Goal: Task Accomplishment & Management: Use online tool/utility

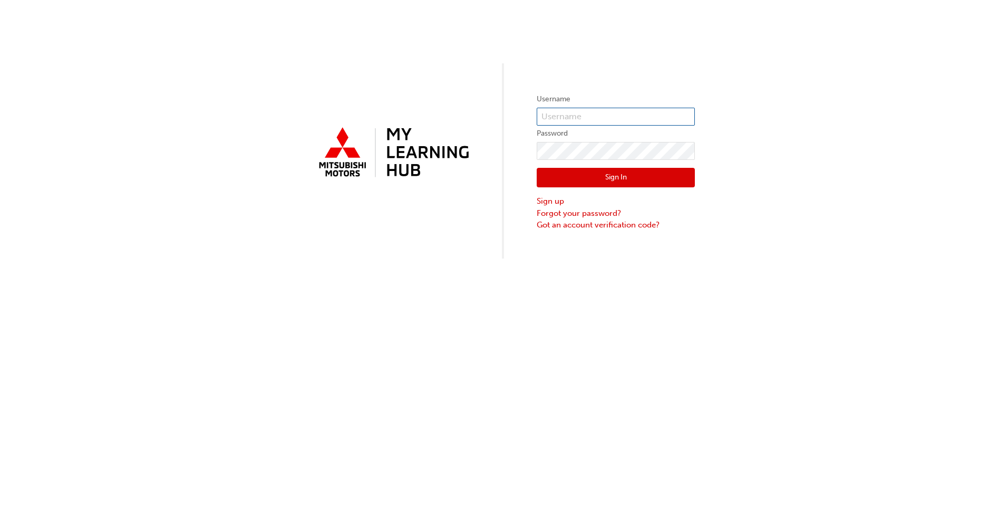
type input "0005437934"
click at [629, 180] on button "Sign In" at bounding box center [616, 178] width 158 height 20
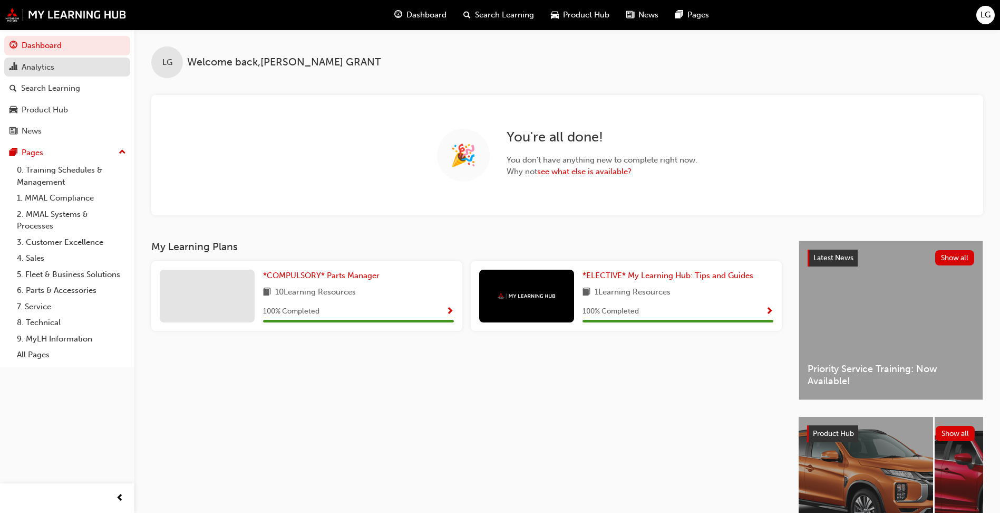
click at [71, 63] on div "Analytics" at bounding box center [66, 67] width 115 height 13
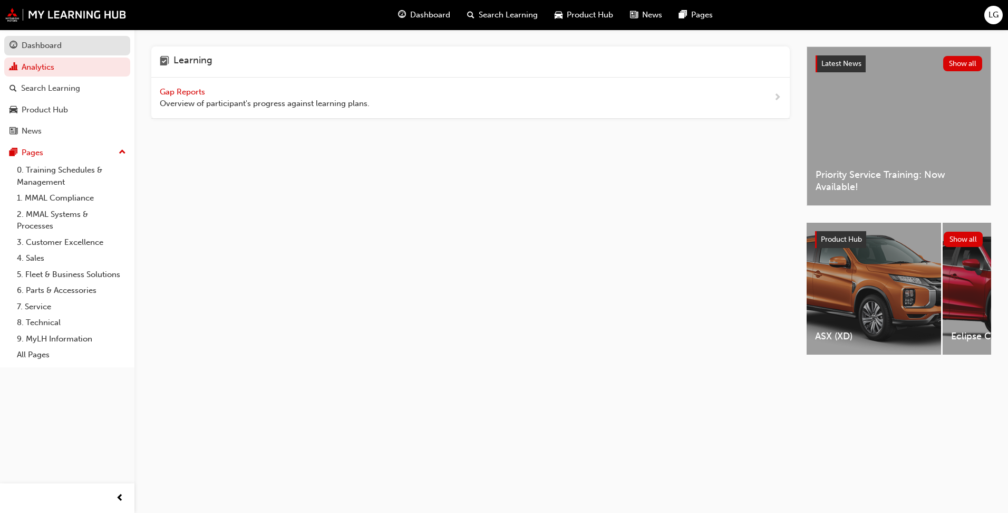
click at [63, 44] on div "Dashboard" at bounding box center [66, 45] width 115 height 13
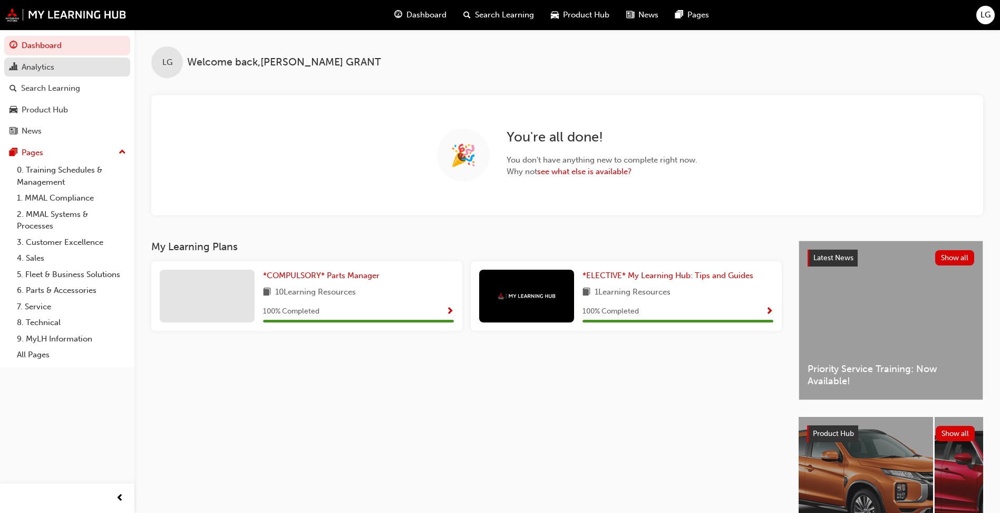
click at [59, 71] on div "Analytics" at bounding box center [66, 67] width 115 height 13
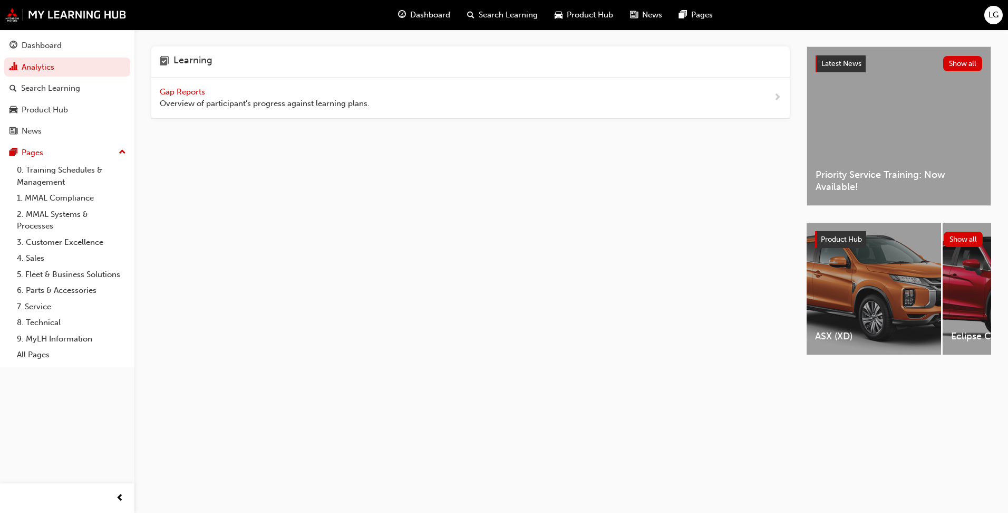
click at [347, 110] on div "Gap Reports Overview of participant's progress against learning plans." at bounding box center [470, 98] width 639 height 41
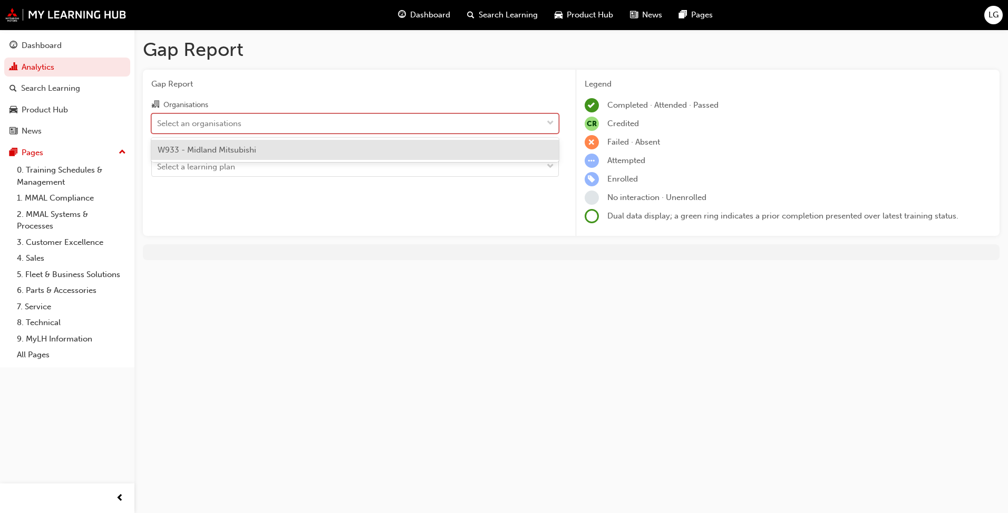
click at [444, 130] on div "Select an organisations" at bounding box center [347, 123] width 391 height 18
click at [158, 127] on input "Organisations option W933 - Midland Mitsubishi focused, 1 of 1. 1 result availa…" at bounding box center [157, 122] width 1 height 9
click at [401, 153] on div "W933 - Midland Mitsubishi" at bounding box center [355, 150] width 408 height 21
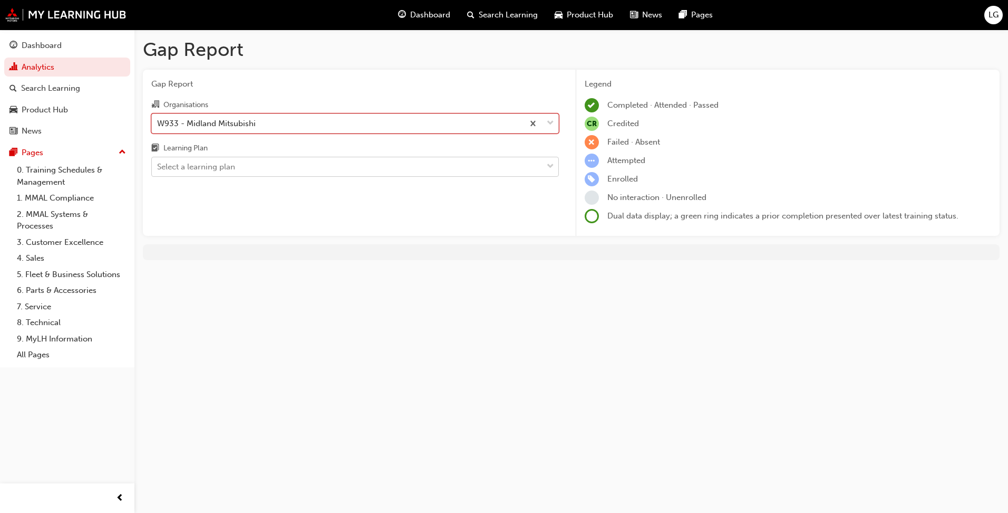
click at [463, 170] on div "Select a learning plan" at bounding box center [347, 167] width 391 height 18
click at [158, 170] on input "Learning Plan Select a learning plan" at bounding box center [157, 166] width 1 height 9
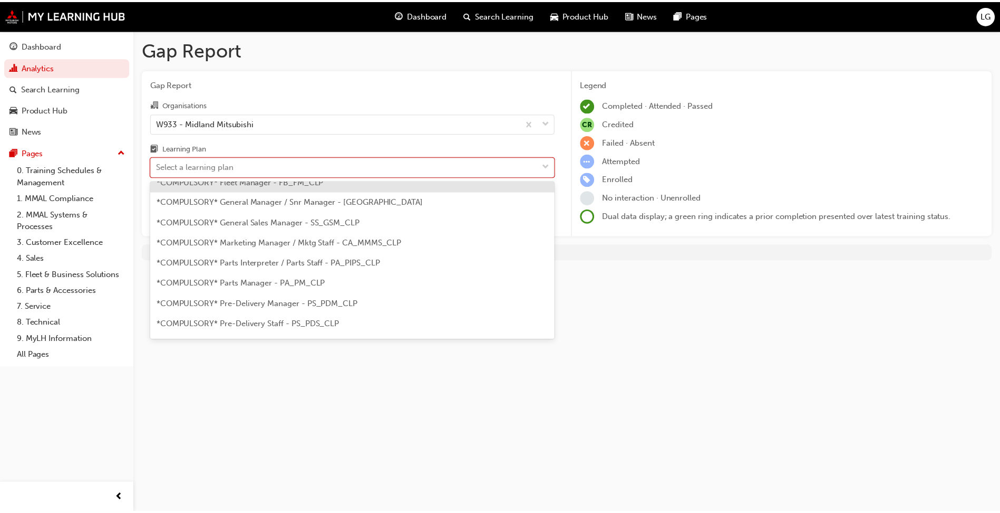
scroll to position [158, 0]
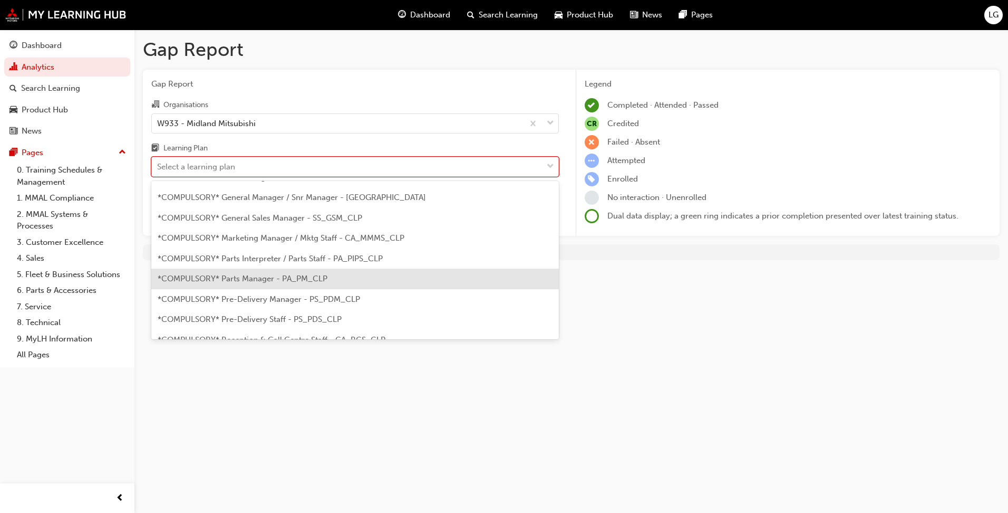
click at [382, 282] on div "*COMPULSORY* Parts Manager - PA_PM_CLP" at bounding box center [355, 278] width 408 height 21
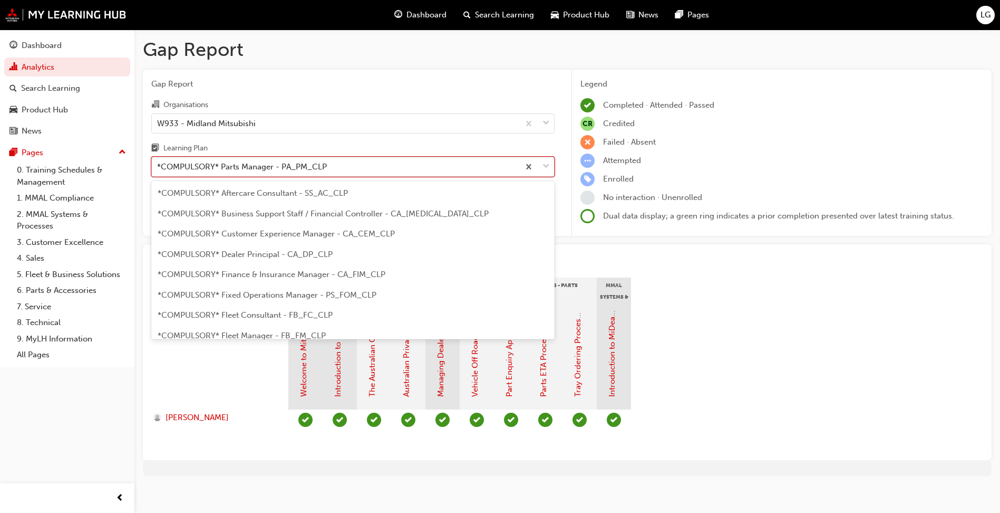
click at [436, 172] on div "*COMPULSORY* Parts Manager - PA_PM_CLP" at bounding box center [336, 167] width 368 height 18
click at [158, 171] on input "Learning Plan option *COMPULSORY* Parts Manager - PA_PM_CLP, selected. option *…" at bounding box center [157, 166] width 1 height 9
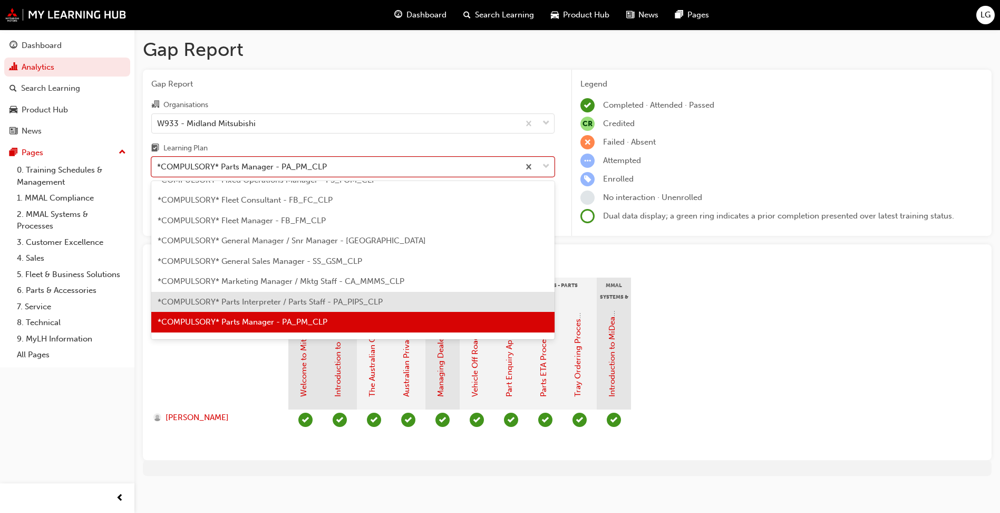
click at [340, 306] on span "*COMPULSORY* Parts Interpreter / Parts Staff - PA_PIPS_CLP" at bounding box center [270, 301] width 225 height 9
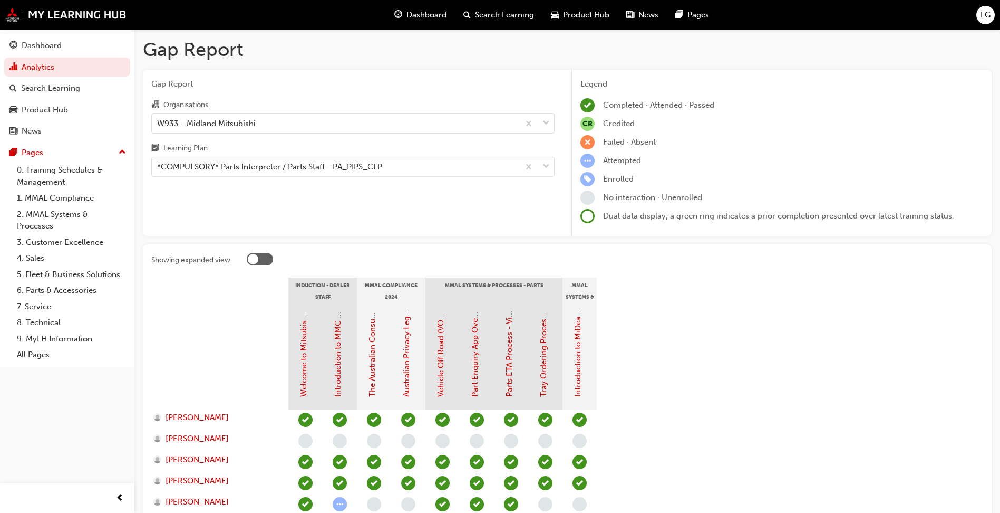
click at [983, 15] on span "LG" at bounding box center [986, 15] width 10 height 12
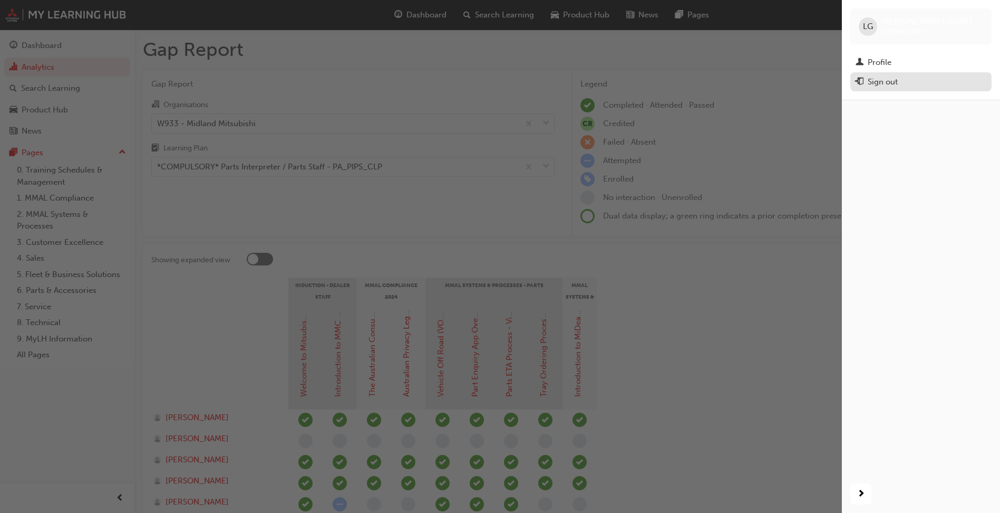
click at [895, 79] on div "Sign out" at bounding box center [883, 82] width 30 height 12
